Goal: Information Seeking & Learning: Find specific fact

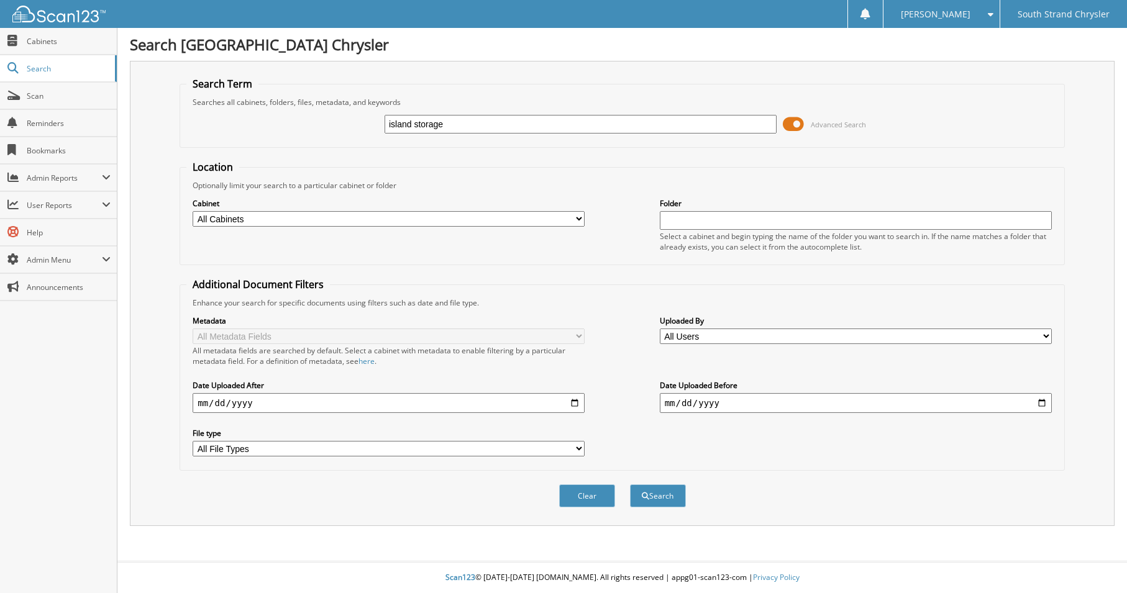
type input "island storage"
click at [630, 485] on button "Search" at bounding box center [658, 496] width 56 height 23
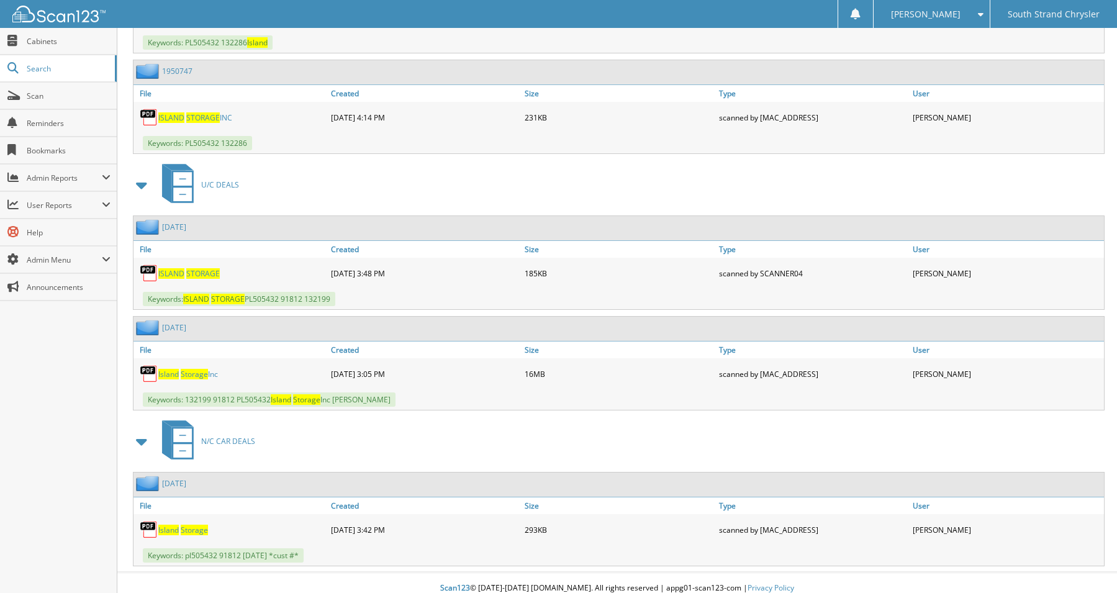
scroll to position [1293, 0]
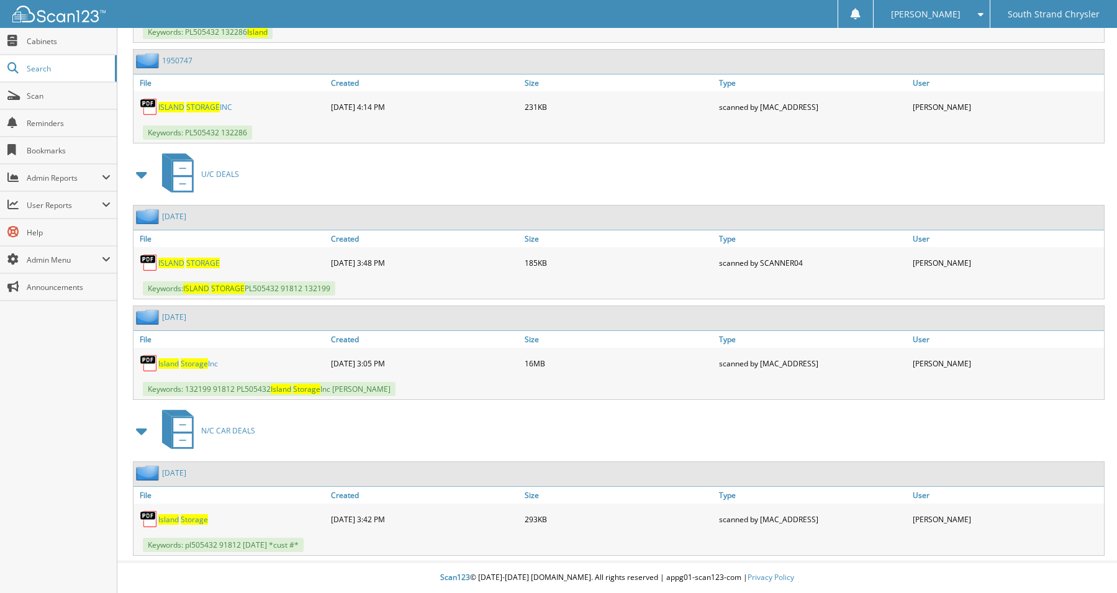
click at [184, 519] on span "Storage" at bounding box center [194, 519] width 27 height 11
click at [186, 364] on span "Storage" at bounding box center [194, 363] width 27 height 11
